Goal: Information Seeking & Learning: Check status

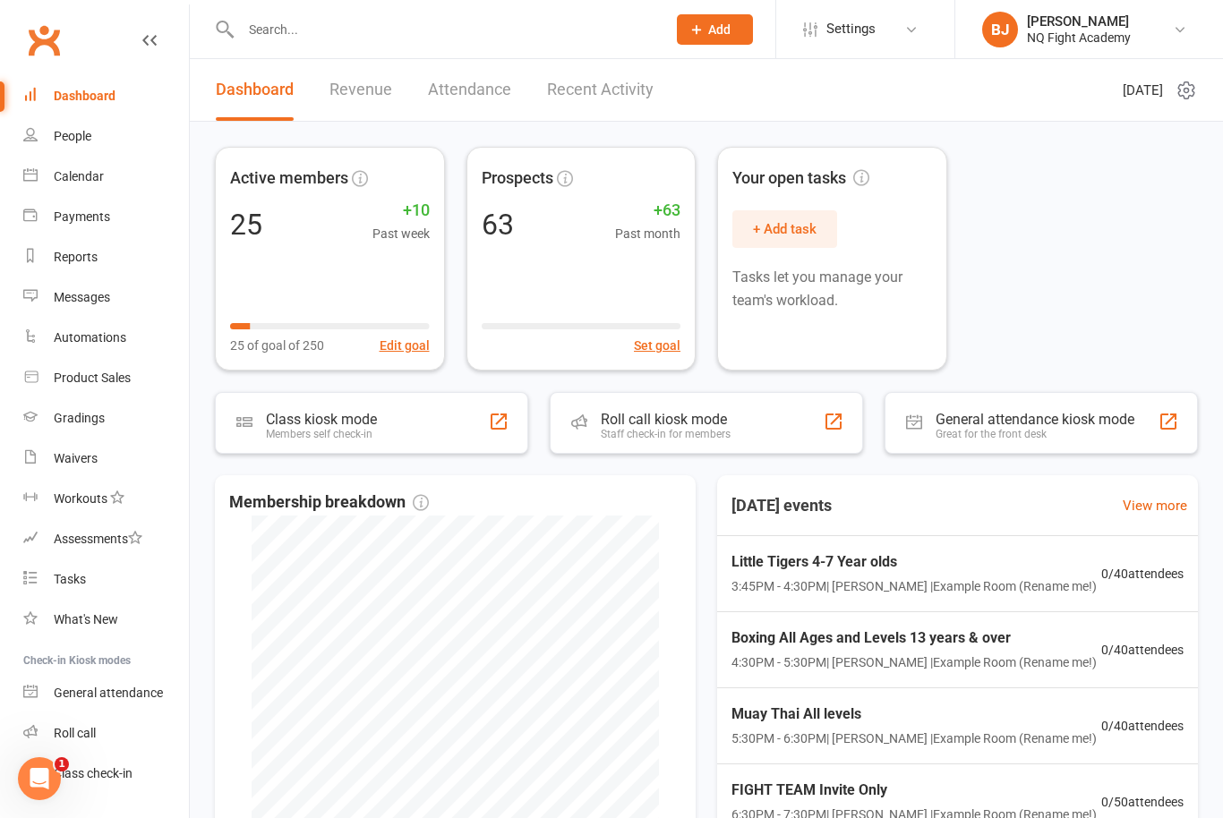
click at [365, 50] on div at bounding box center [434, 29] width 439 height 58
click at [287, 20] on input "text" at bounding box center [444, 29] width 418 height 25
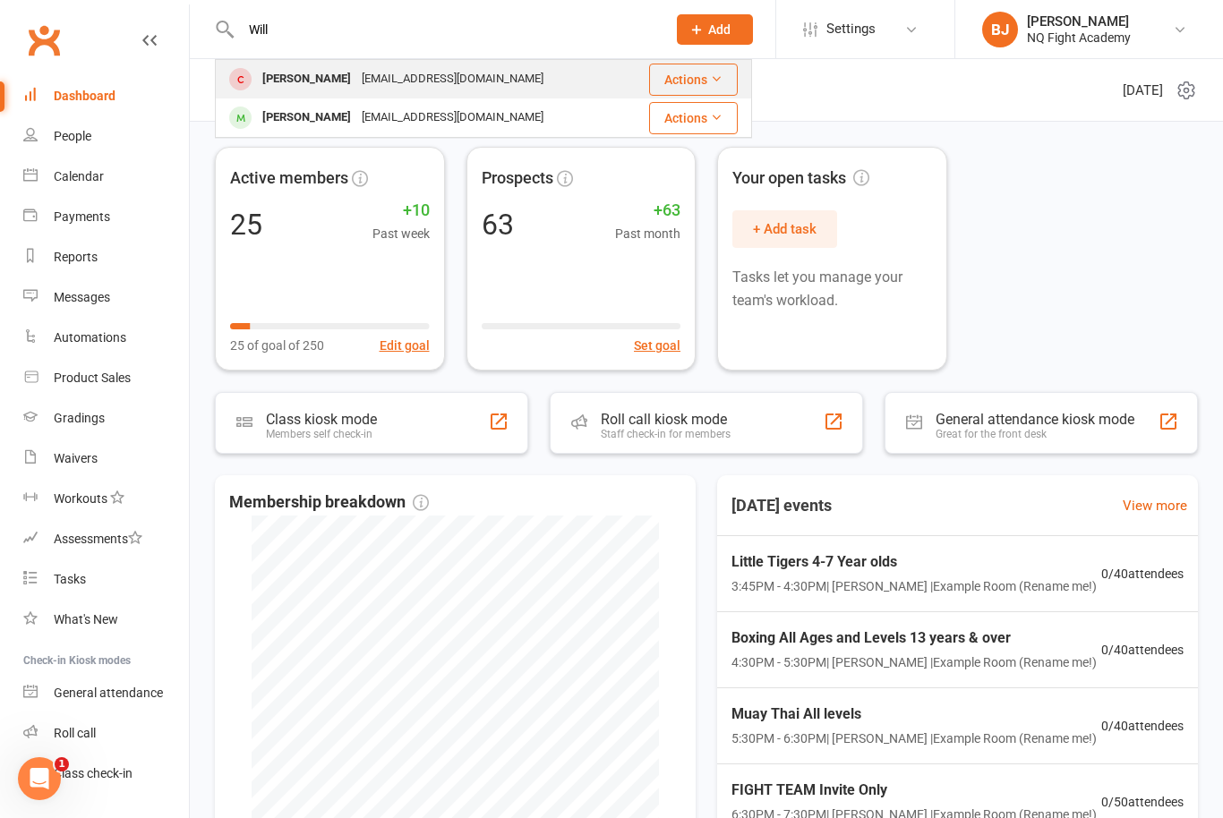
type input "Will"
click at [311, 83] on div "[PERSON_NAME]" at bounding box center [306, 79] width 99 height 26
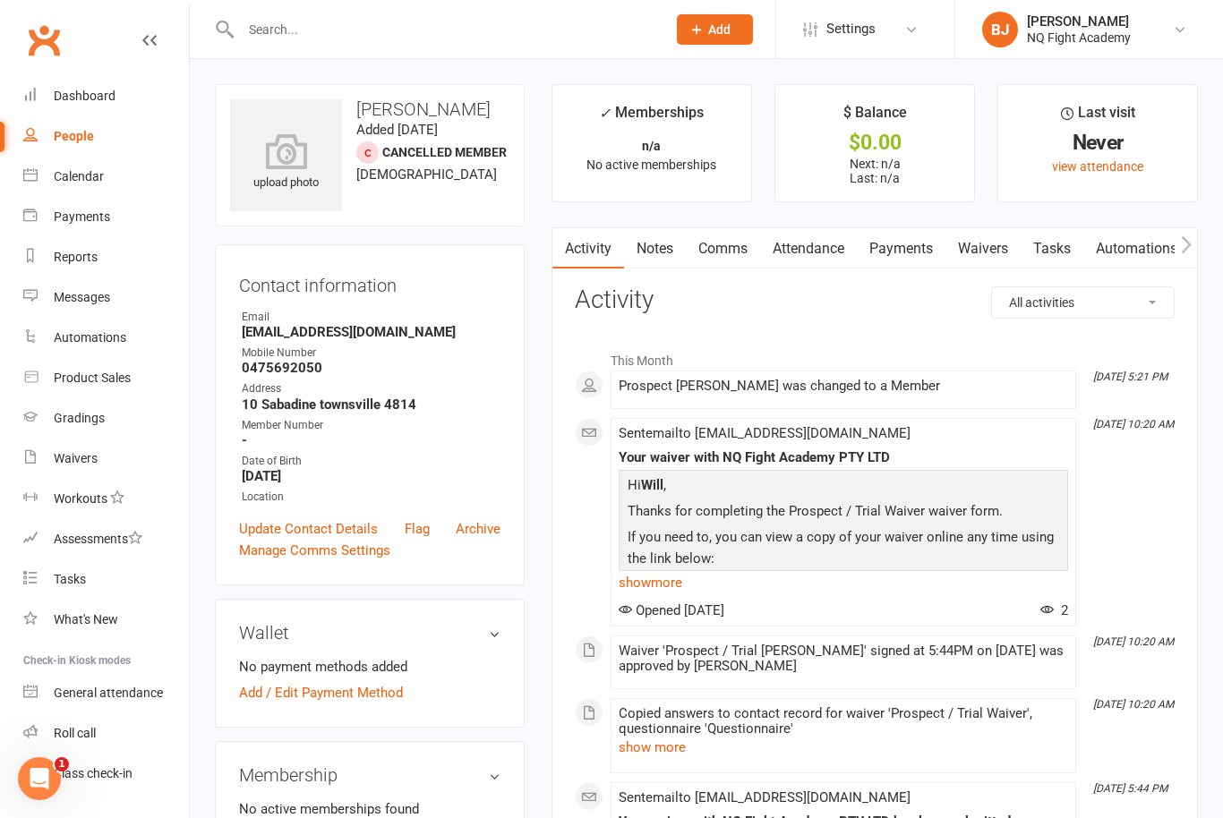
click at [448, 29] on input "text" at bounding box center [444, 29] width 418 height 25
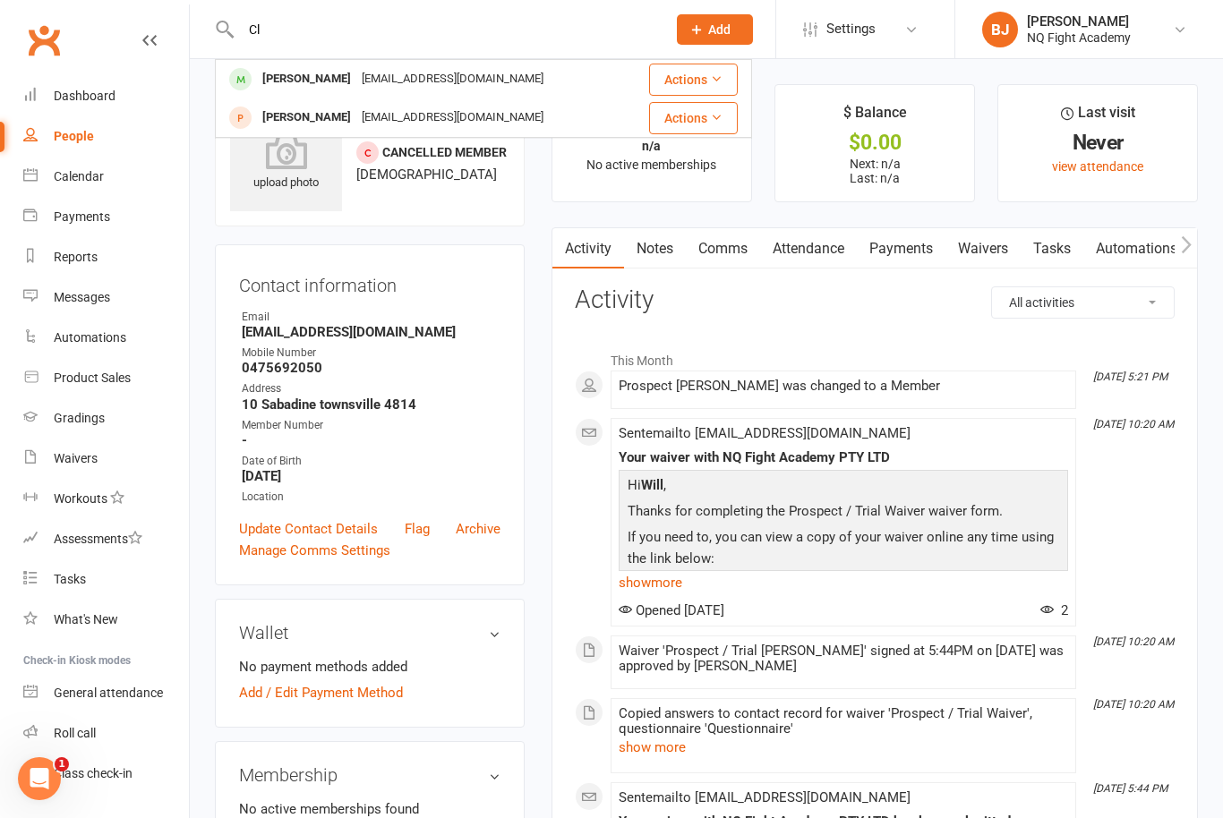
type input "C"
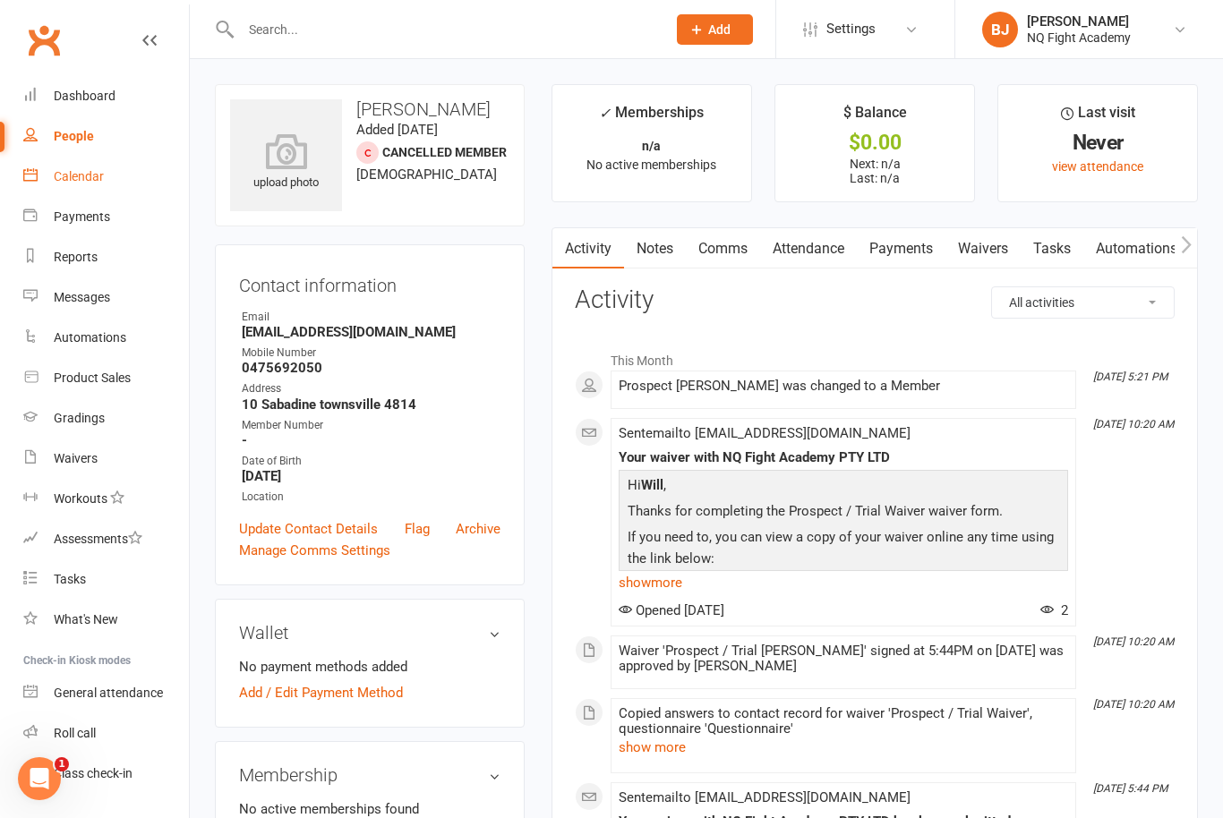
click at [93, 176] on div "Calendar" at bounding box center [79, 176] width 50 height 14
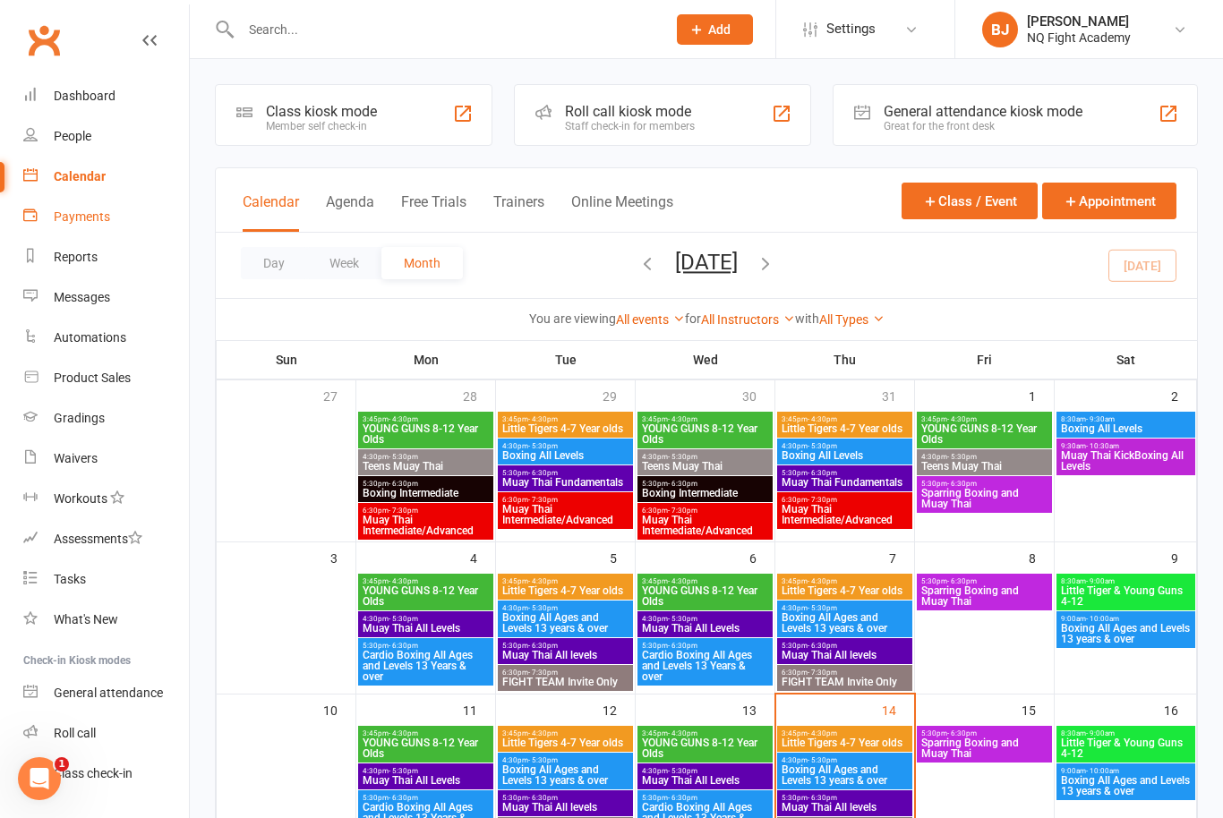
click at [86, 212] on div "Payments" at bounding box center [82, 216] width 56 height 14
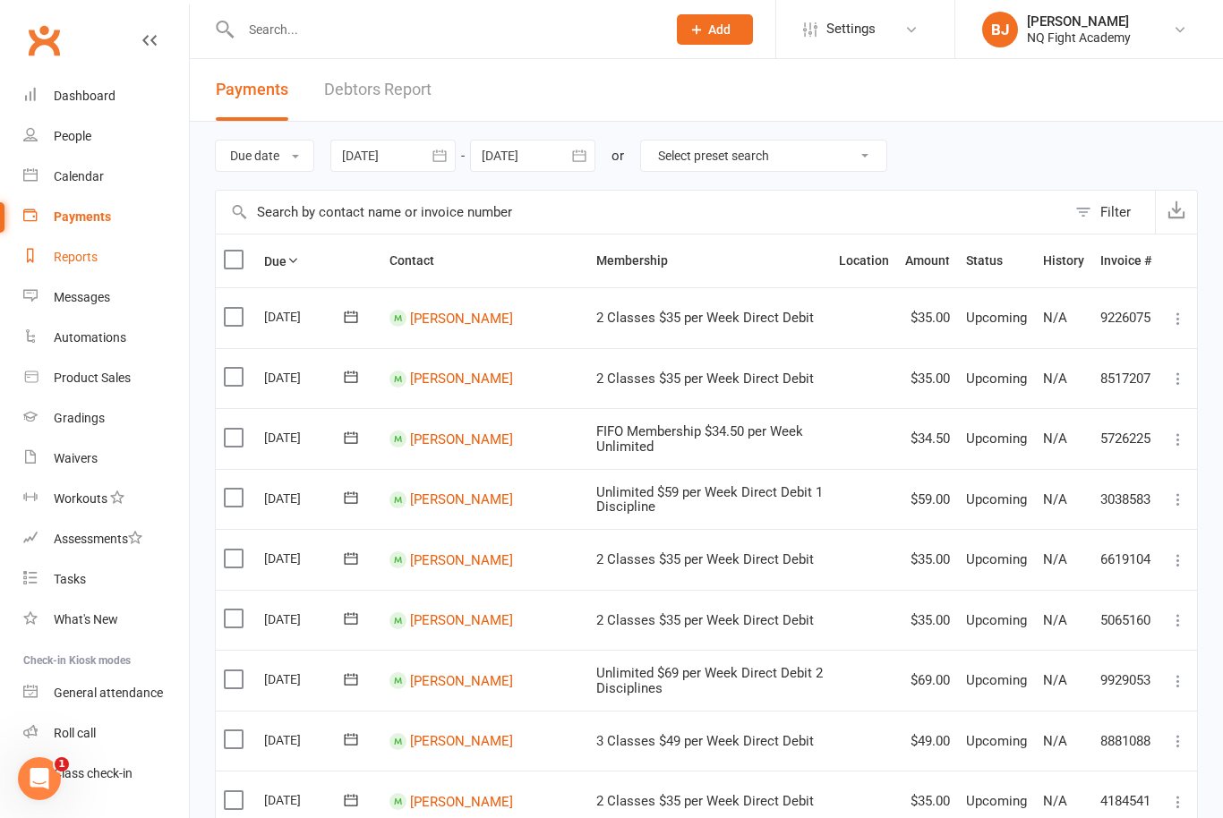
click at [97, 260] on div "Reports" at bounding box center [76, 257] width 44 height 14
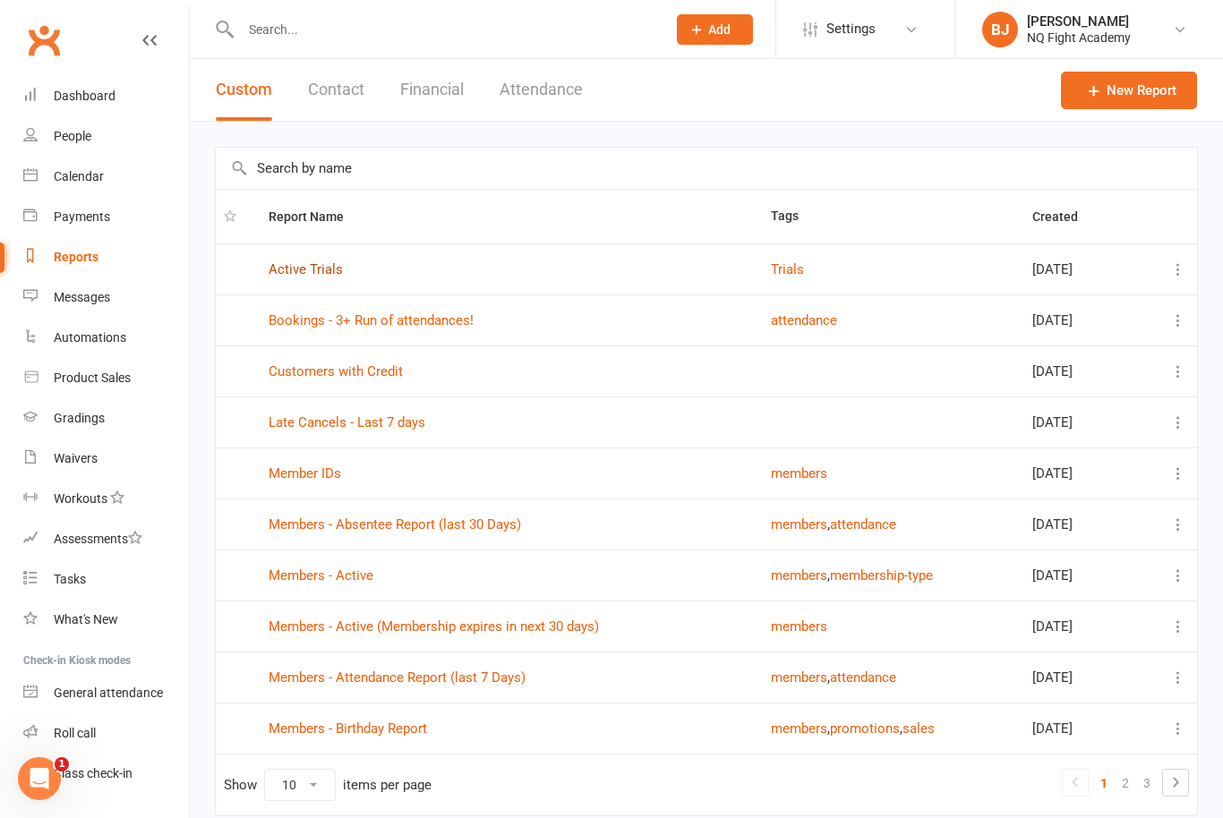
click at [334, 267] on link "Active Trials" at bounding box center [306, 269] width 74 height 16
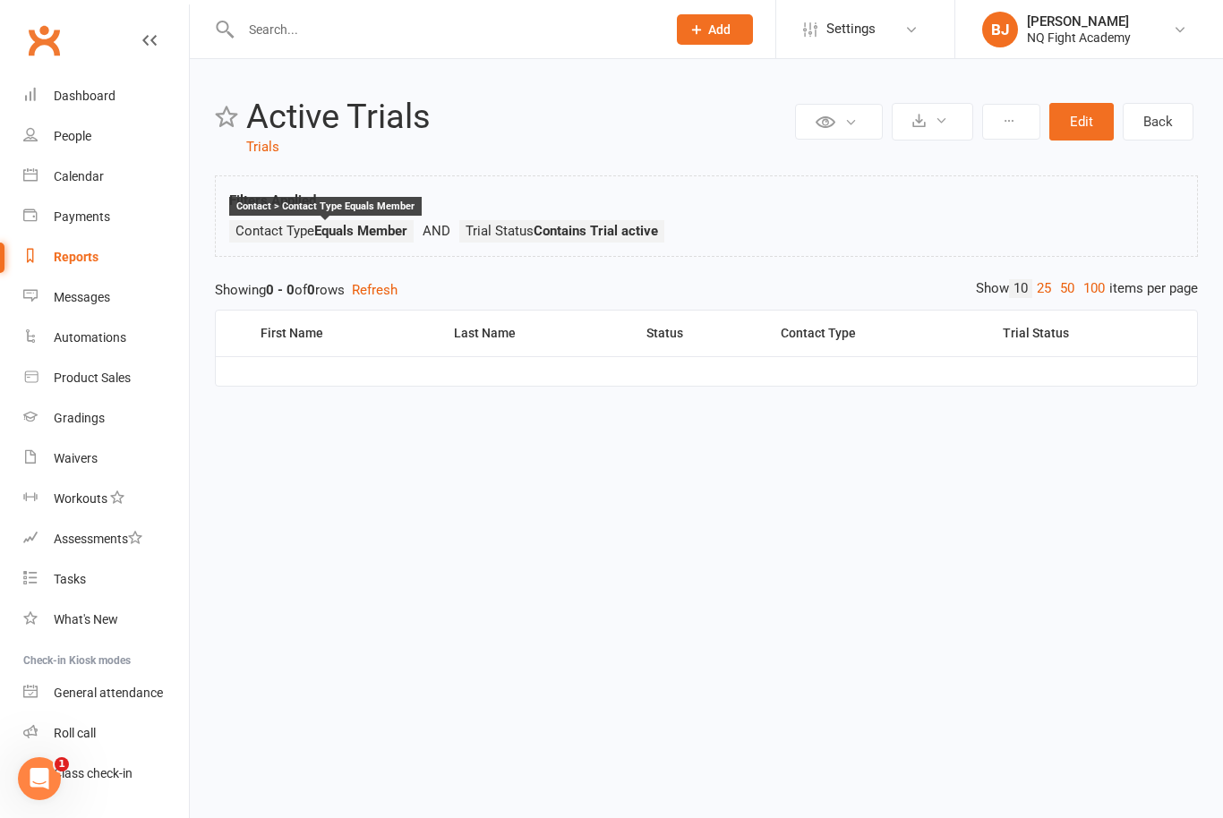
click at [365, 234] on strong "Equals Member" at bounding box center [360, 231] width 93 height 16
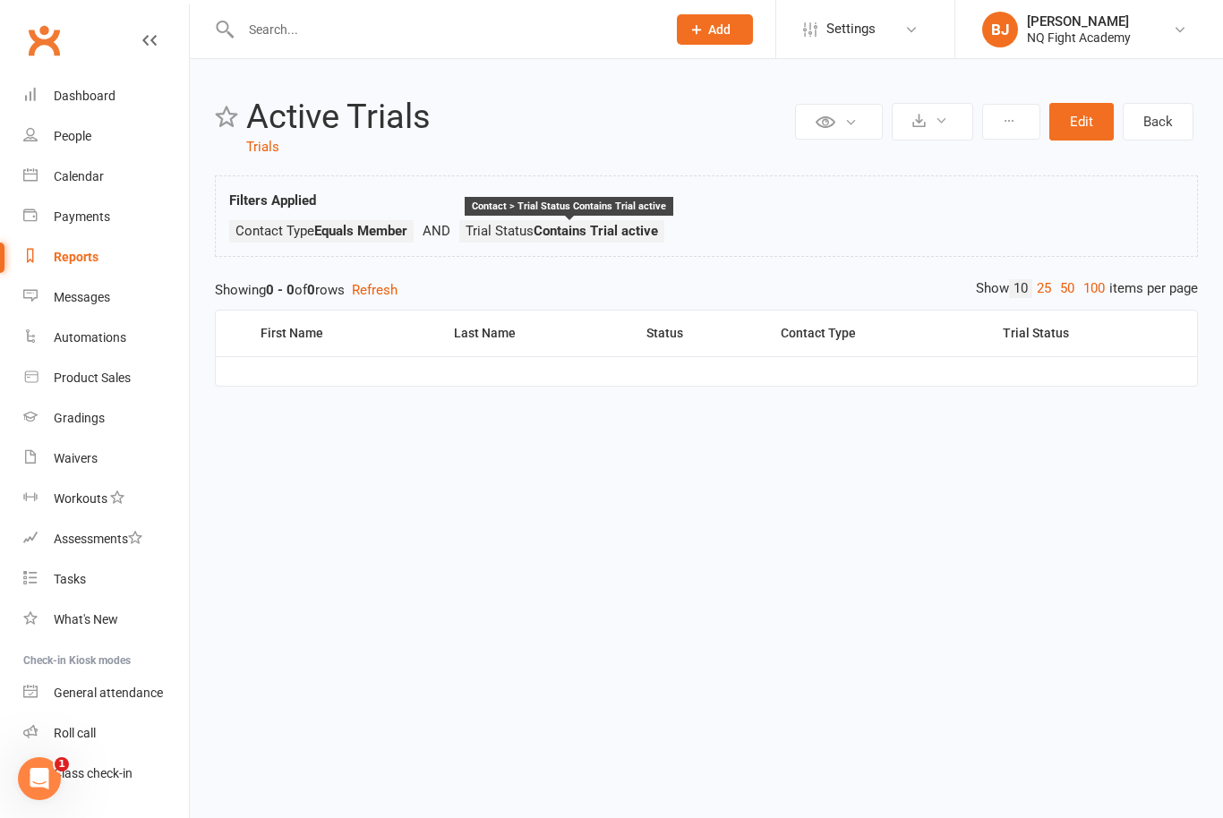
click at [505, 224] on span "Trial Status Contains Trial active" at bounding box center [561, 231] width 192 height 16
click at [1169, 130] on link "Back" at bounding box center [1157, 122] width 71 height 38
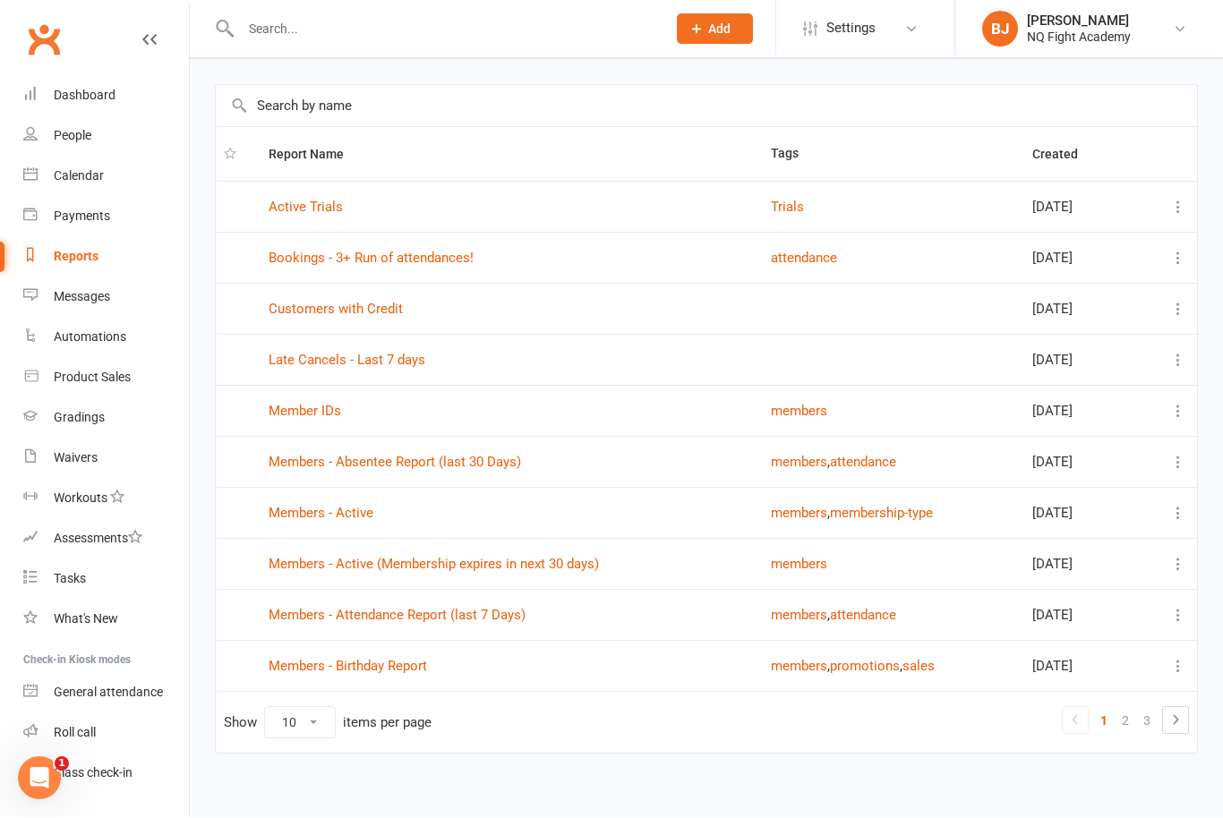
scroll to position [90, 0]
